Goal: Task Accomplishment & Management: Use online tool/utility

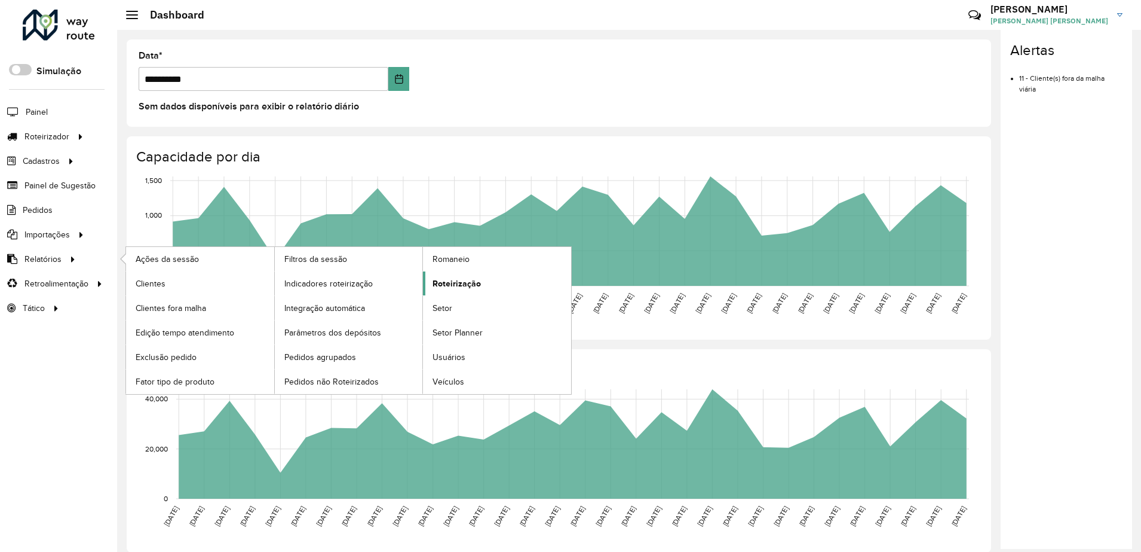
click at [456, 281] on span "Roteirização" at bounding box center [457, 283] width 48 height 13
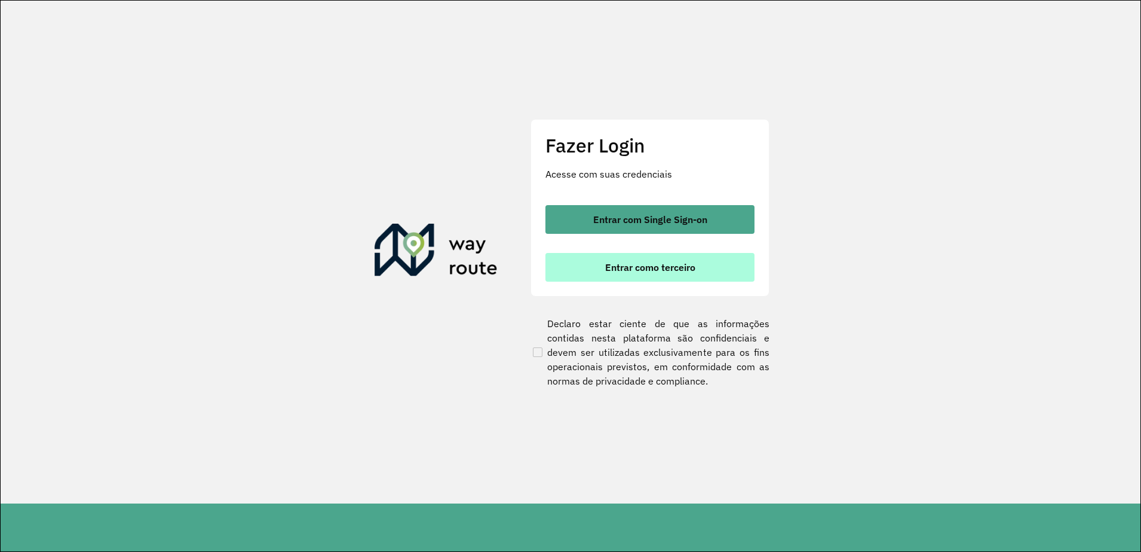
click at [604, 273] on button "Entrar como terceiro" at bounding box center [650, 267] width 209 height 29
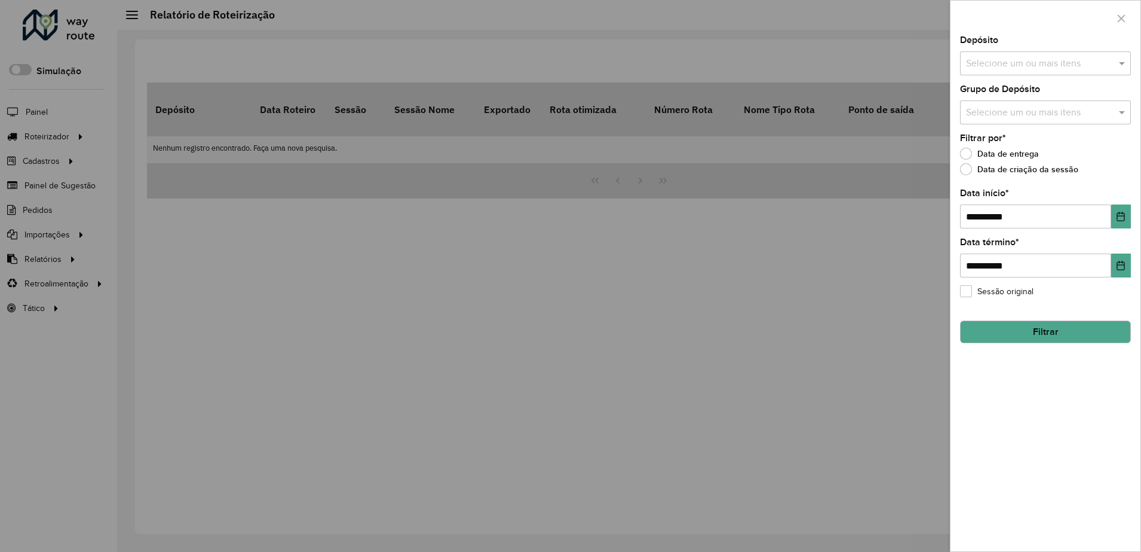
click at [1038, 70] on input "text" at bounding box center [1039, 64] width 153 height 14
click at [1010, 121] on div "CMD" at bounding box center [1046, 123] width 170 height 20
click at [1025, 327] on button "Filtrar" at bounding box center [1045, 331] width 171 height 23
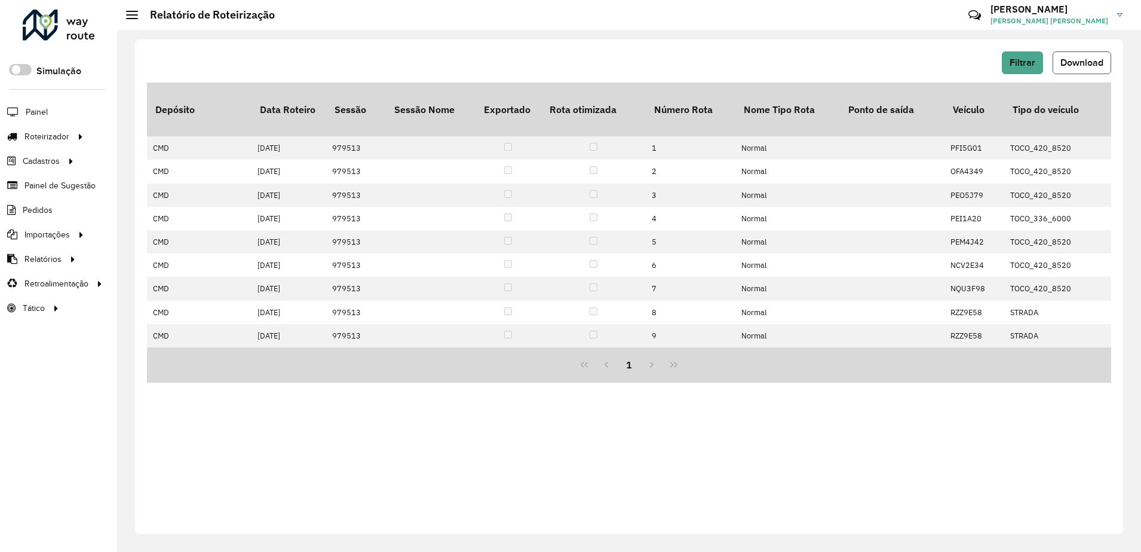
click at [1088, 57] on span "Download" at bounding box center [1082, 62] width 43 height 10
